Goal: Register for event/course

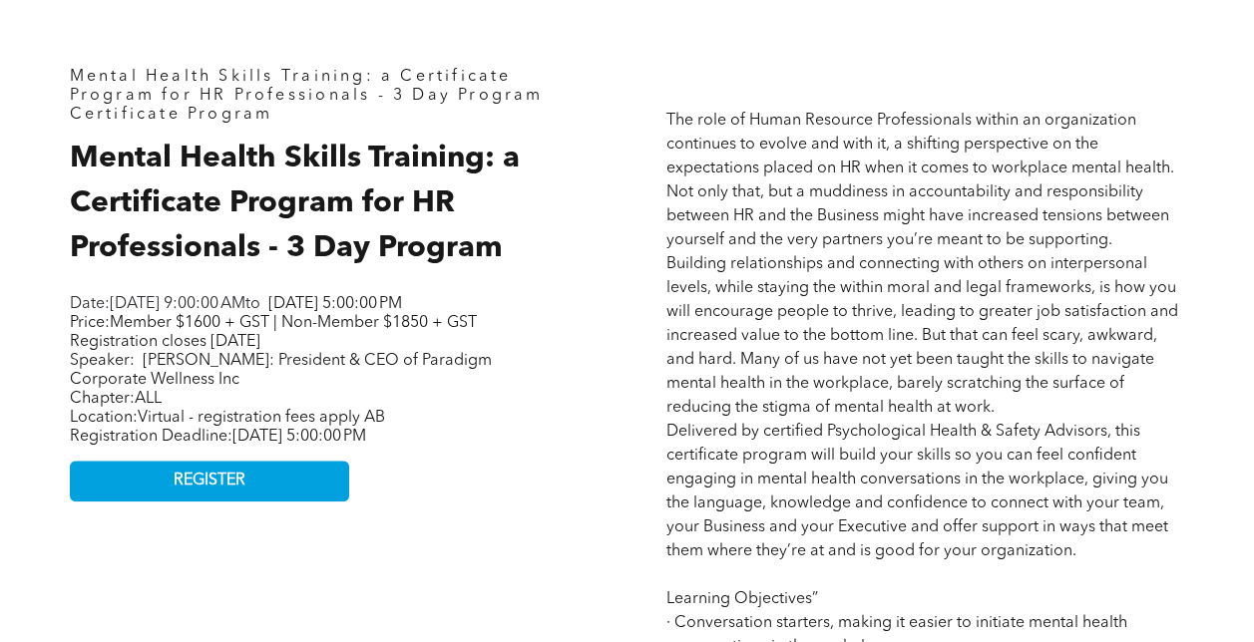
scroll to position [710, 0]
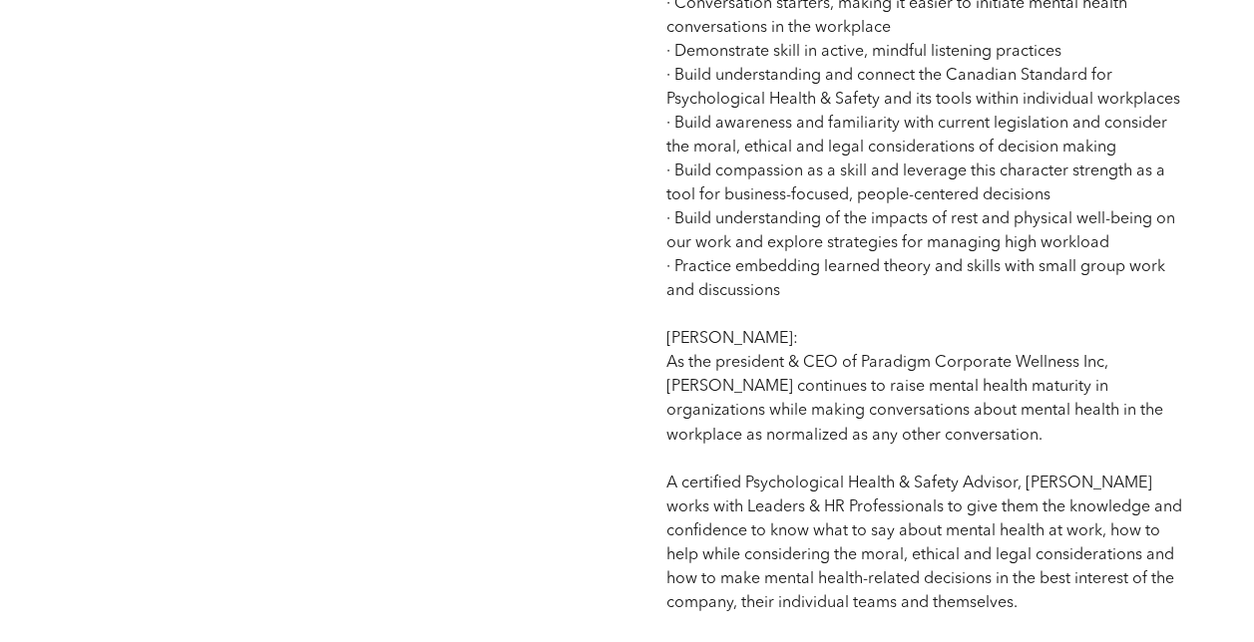
scroll to position [1524, 0]
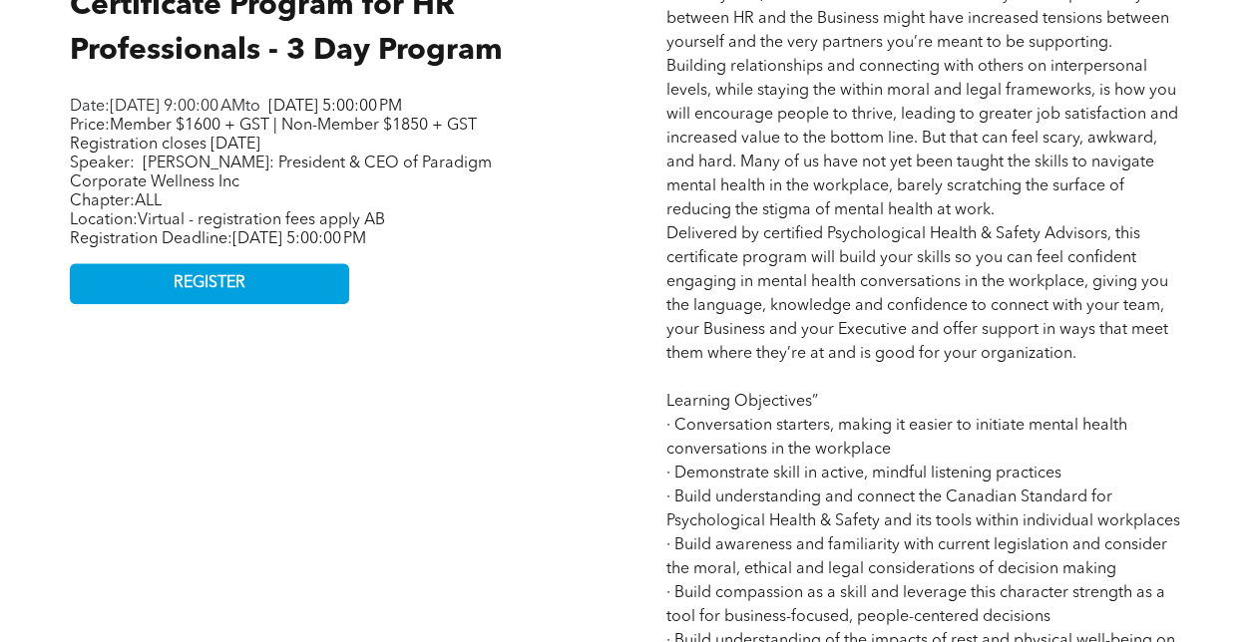
scroll to position [1037, 0]
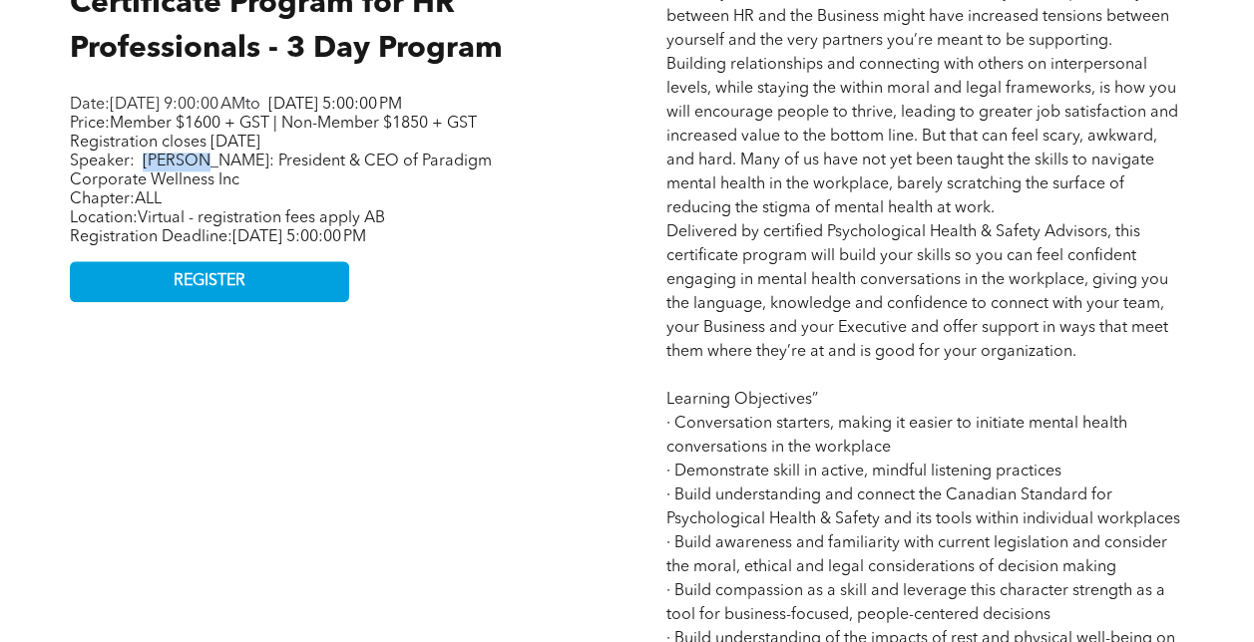
drag, startPoint x: 200, startPoint y: 186, endPoint x: 146, endPoint y: 191, distance: 55.1
click at [146, 188] on span "[PERSON_NAME]: President & CEO of Paradigm Corporate Wellness Inc" at bounding box center [281, 171] width 422 height 35
drag, startPoint x: 146, startPoint y: 191, endPoint x: 268, endPoint y: 183, distance: 122.9
click at [268, 183] on span "[PERSON_NAME]: President & CEO of Paradigm Corporate Wellness Inc" at bounding box center [281, 171] width 422 height 35
drag, startPoint x: 263, startPoint y: 183, endPoint x: 146, endPoint y: 187, distance: 117.7
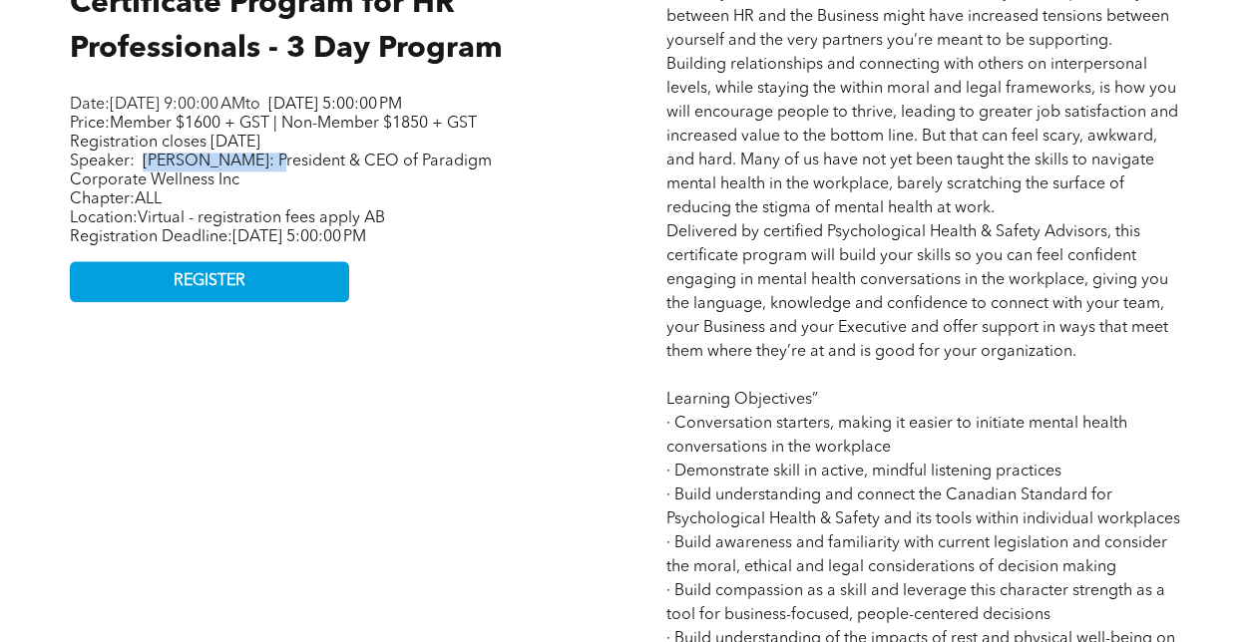
click at [146, 187] on span "[PERSON_NAME]: President & CEO of Paradigm Corporate Wellness Inc" at bounding box center [281, 171] width 422 height 35
copy span "Lindsay Recknell"
click at [479, 365] on div "Mental Health Skills Training: a Certificate Program for HR Professionals - 3 D…" at bounding box center [329, 451] width 550 height 1198
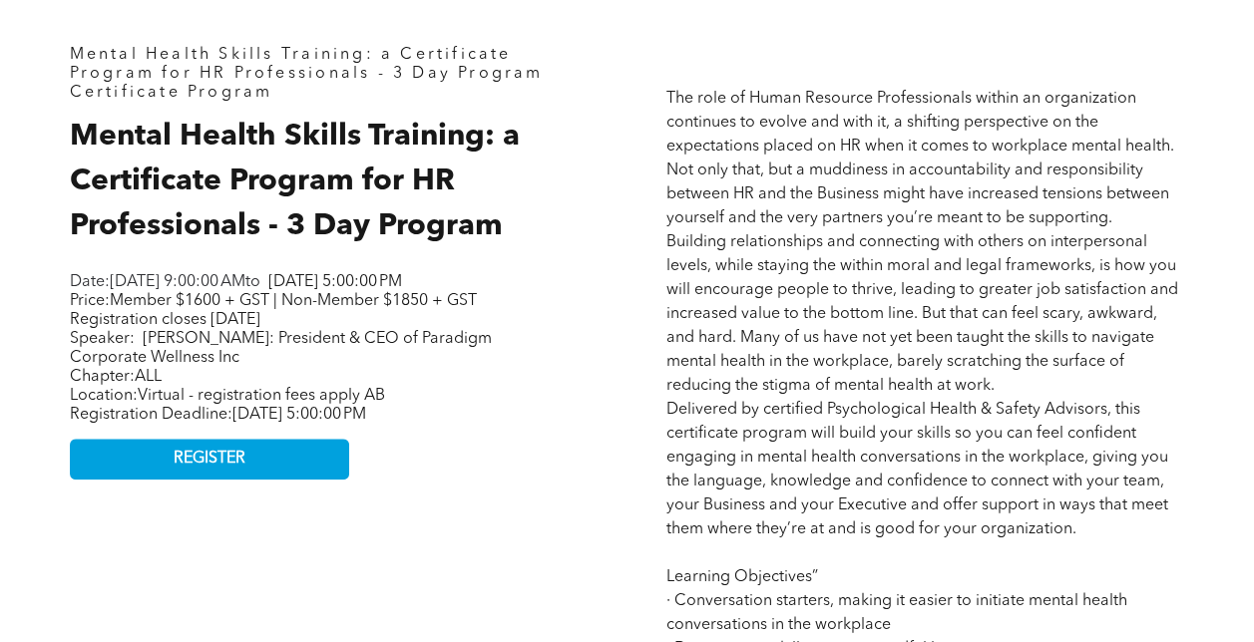
scroll to position [867, 0]
